Goal: Use online tool/utility: Utilize a website feature to perform a specific function

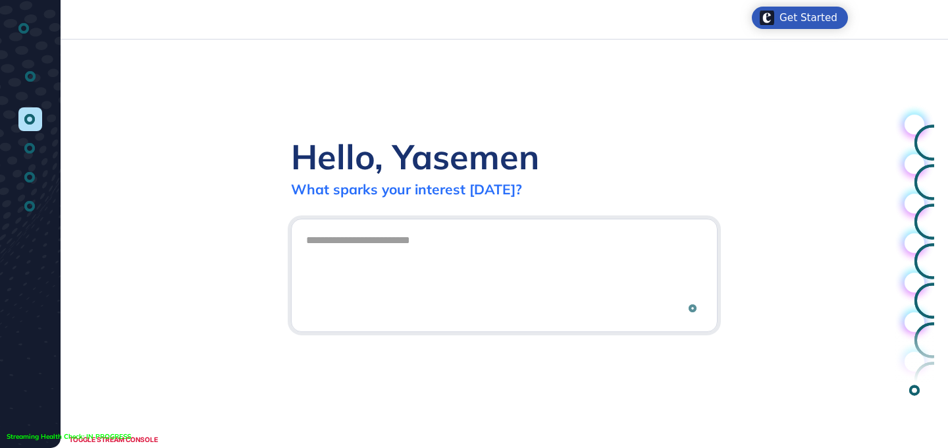
scroll to position [1, 1]
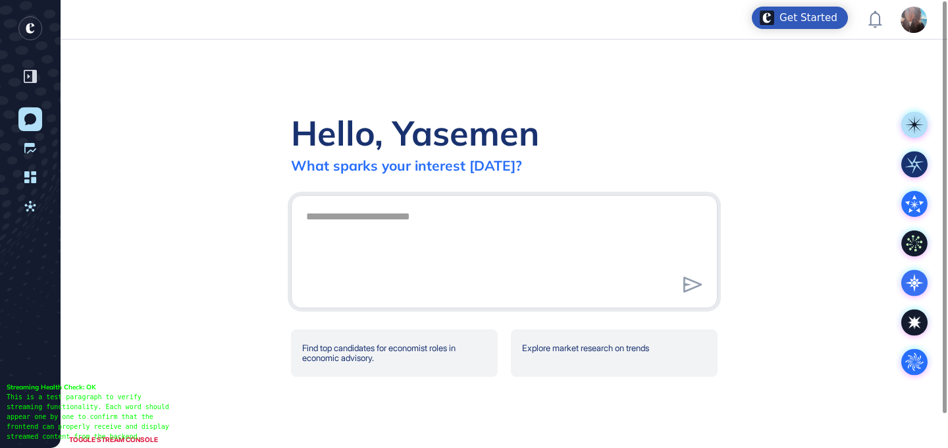
click at [504, 228] on textarea at bounding box center [504, 249] width 412 height 92
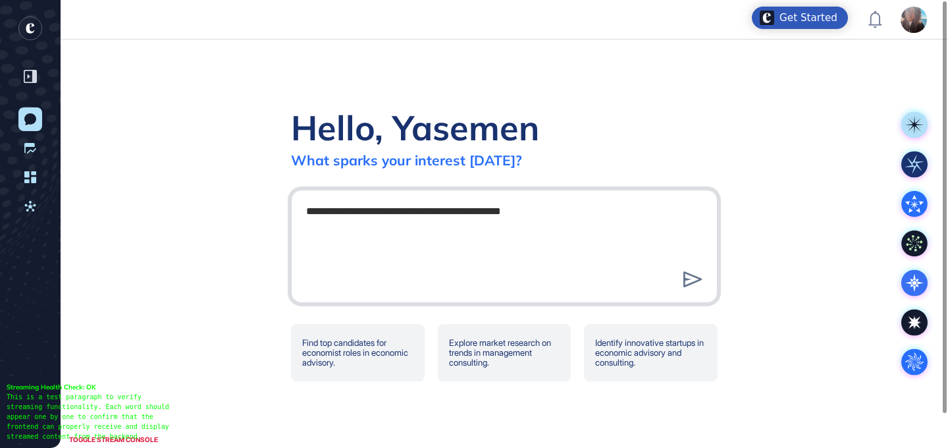
type textarea "**********"
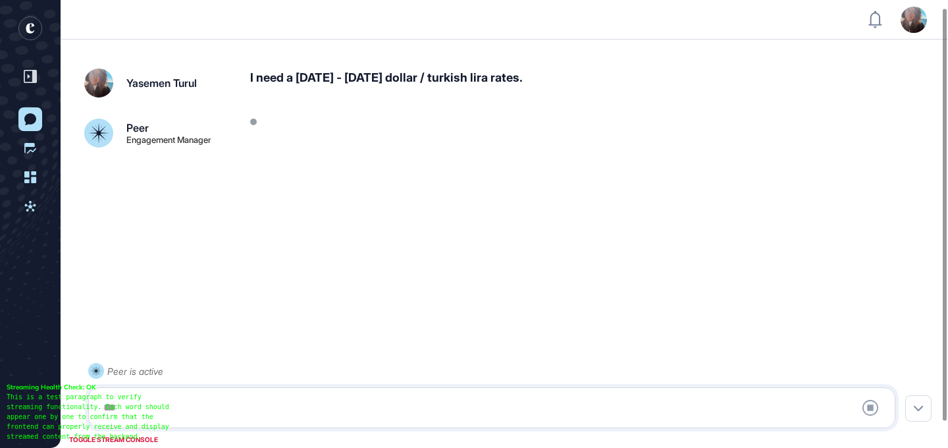
scroll to position [37, 0]
